Goal: Check status: Check status

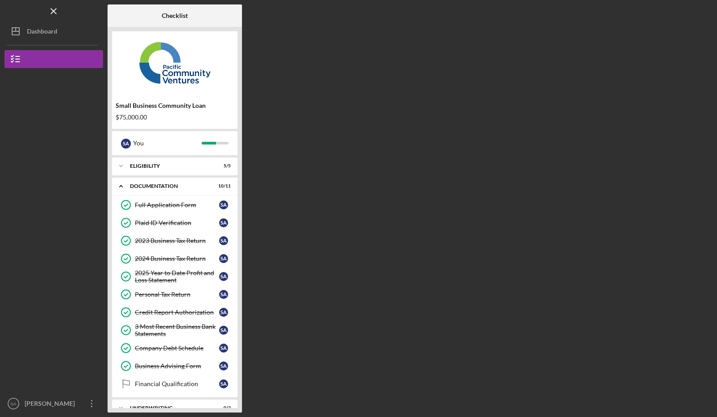
click at [51, 30] on div "Dashboard" at bounding box center [42, 32] width 30 height 20
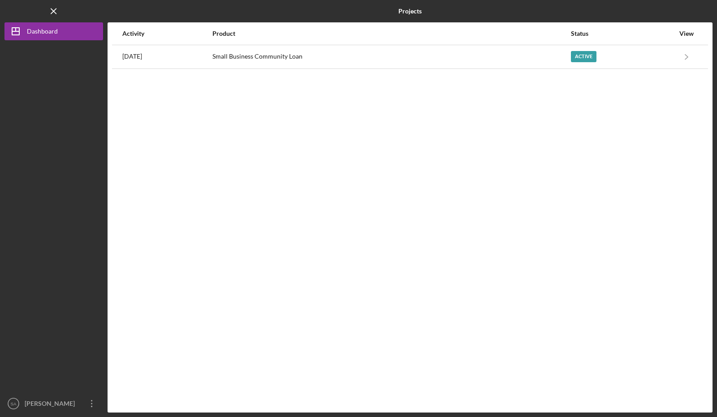
click at [624, 55] on div "Active" at bounding box center [622, 57] width 103 height 22
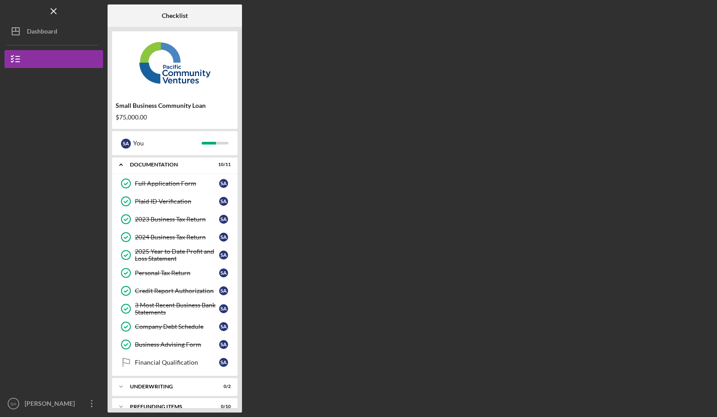
scroll to position [30, 0]
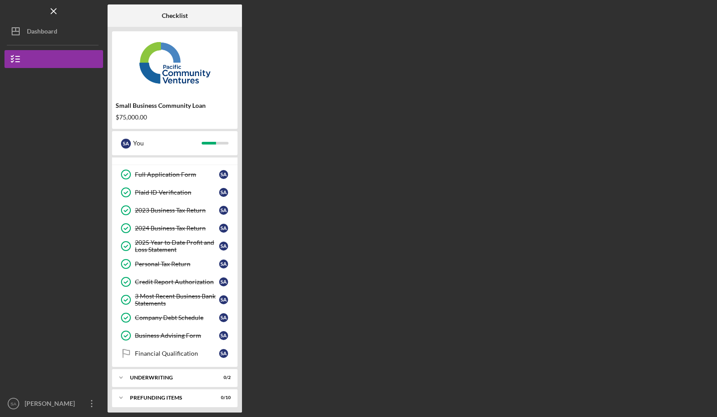
click at [183, 345] on link "Financial Qualification Financial Qualification S A" at bounding box center [174, 354] width 116 height 18
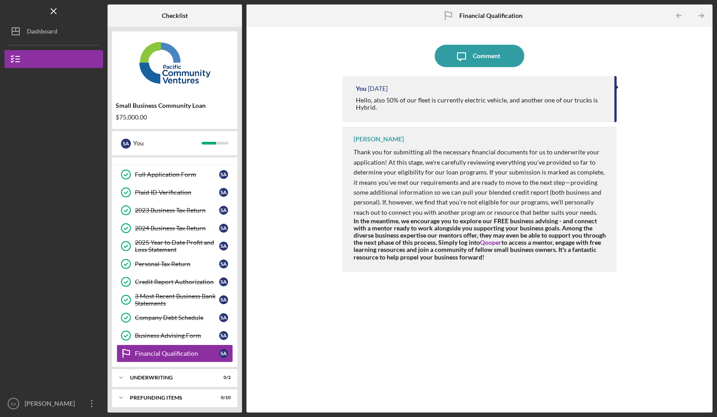
click at [30, 34] on div "Dashboard" at bounding box center [42, 32] width 30 height 20
